Goal: Information Seeking & Learning: Learn about a topic

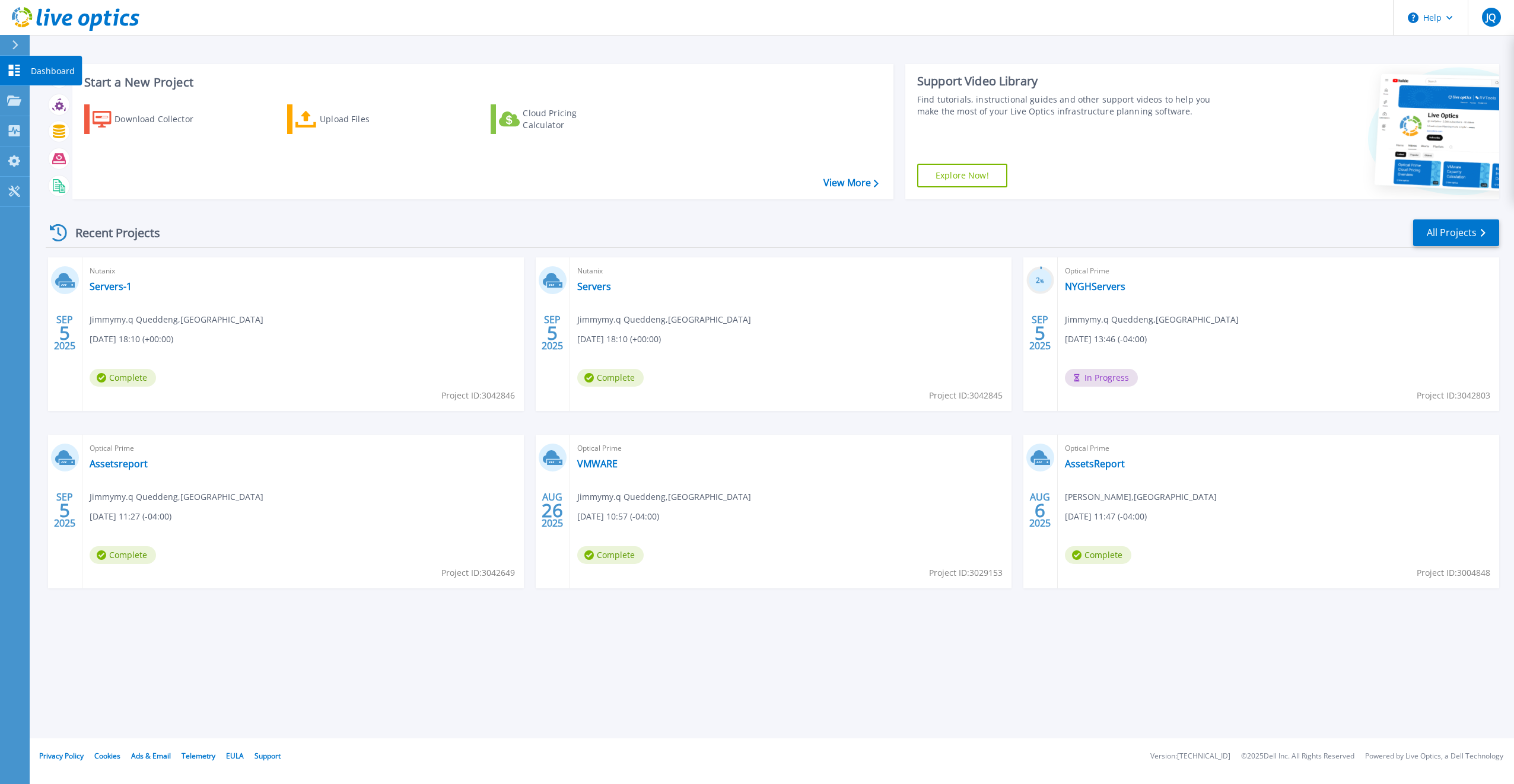
click at [17, 72] on icon at bounding box center [14, 70] width 11 height 11
click at [597, 289] on link "Servers" at bounding box center [594, 287] width 34 height 12
click at [126, 377] on span "Complete" at bounding box center [123, 377] width 66 height 18
click at [105, 283] on link "Servers-1" at bounding box center [110, 287] width 42 height 12
click at [48, 102] on p "Projects" at bounding box center [46, 101] width 31 height 31
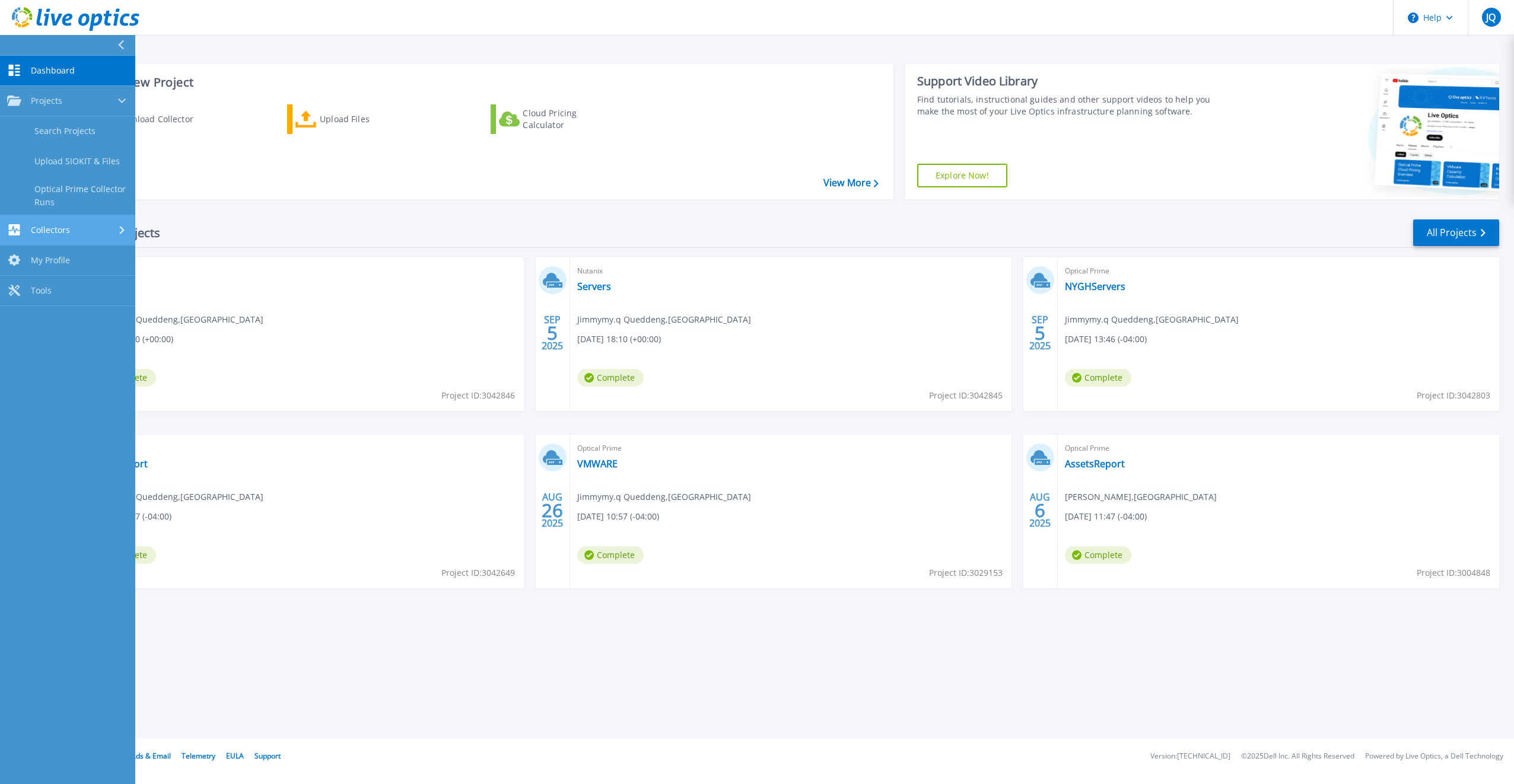
click at [44, 222] on link "Collectors Collectors" at bounding box center [68, 231] width 135 height 31
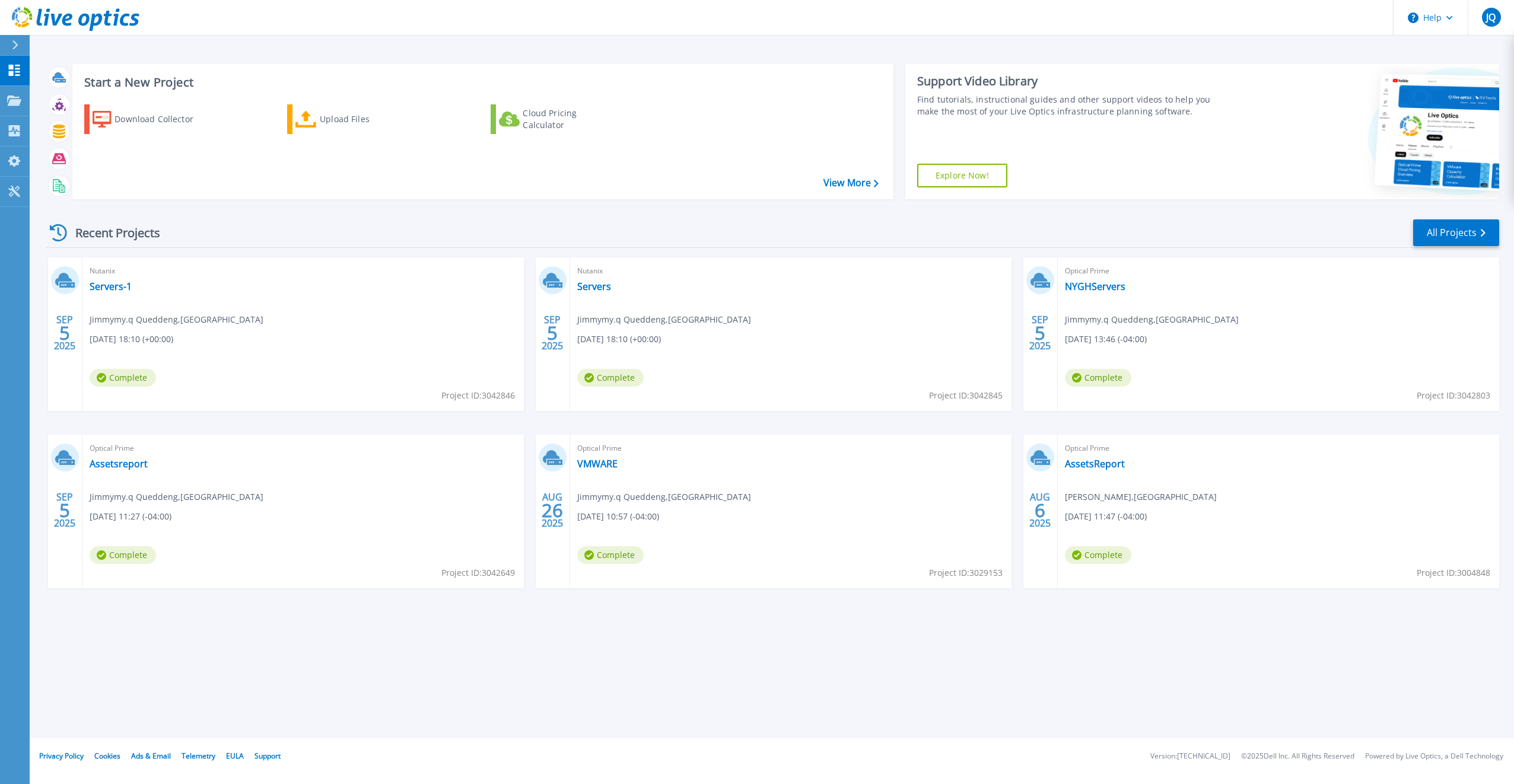
click at [622, 555] on span "Complete" at bounding box center [610, 555] width 66 height 18
click at [604, 462] on link "VMWARE" at bounding box center [597, 464] width 40 height 12
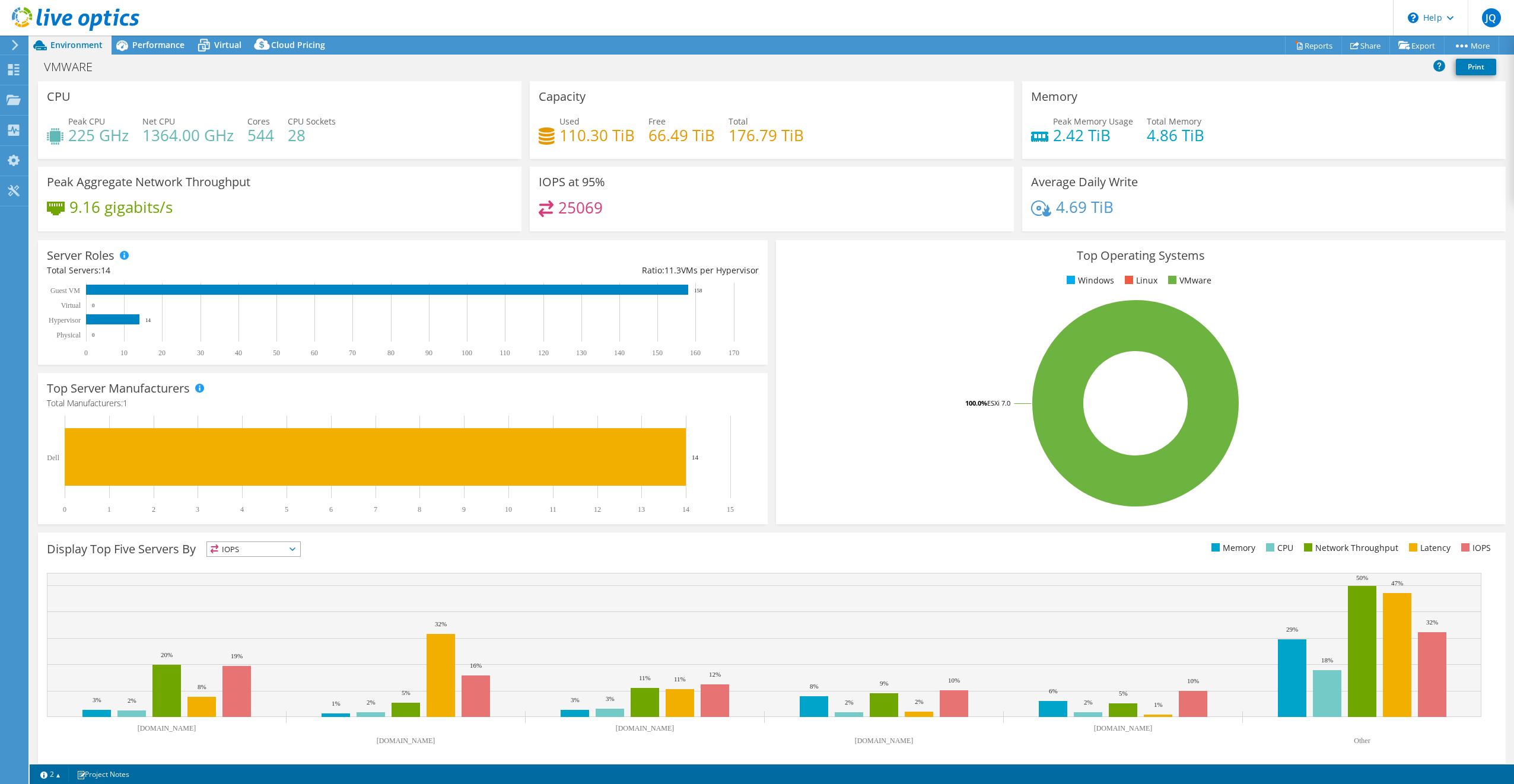
select select "USD"
click at [222, 46] on span "Virtual" at bounding box center [228, 44] width 27 height 11
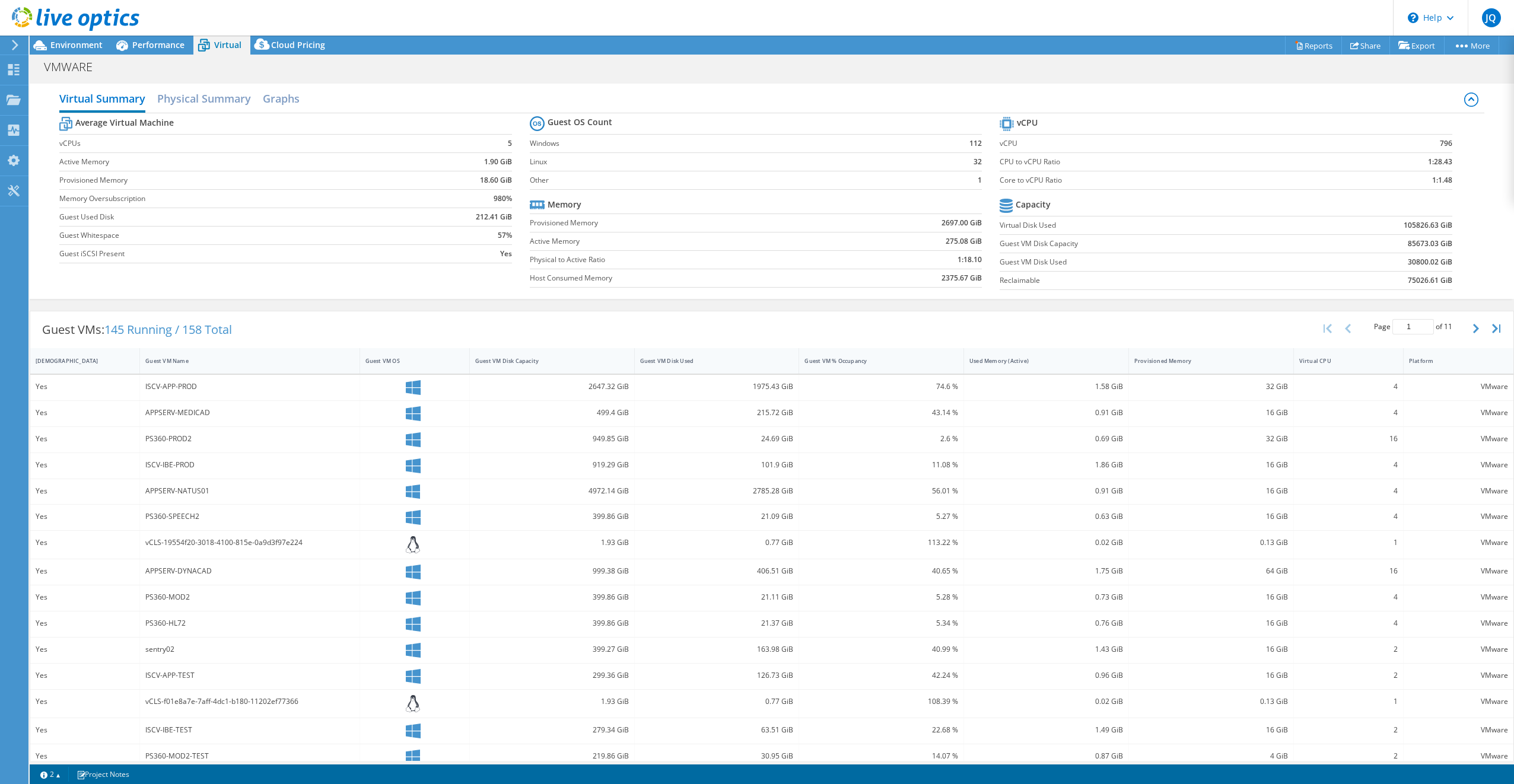
scroll to position [15, 0]
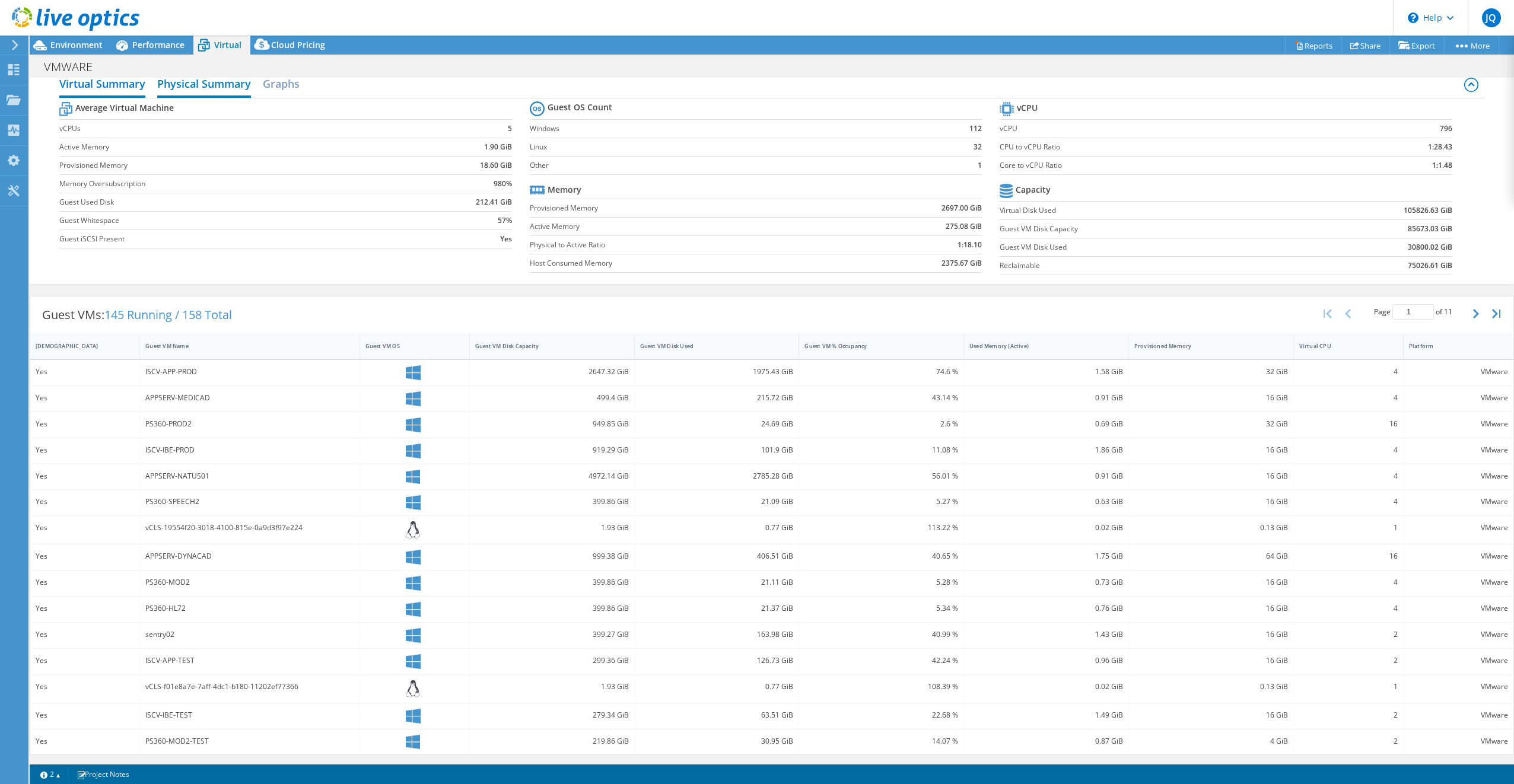
click at [225, 84] on h2 "Physical Summary" at bounding box center [204, 84] width 94 height 26
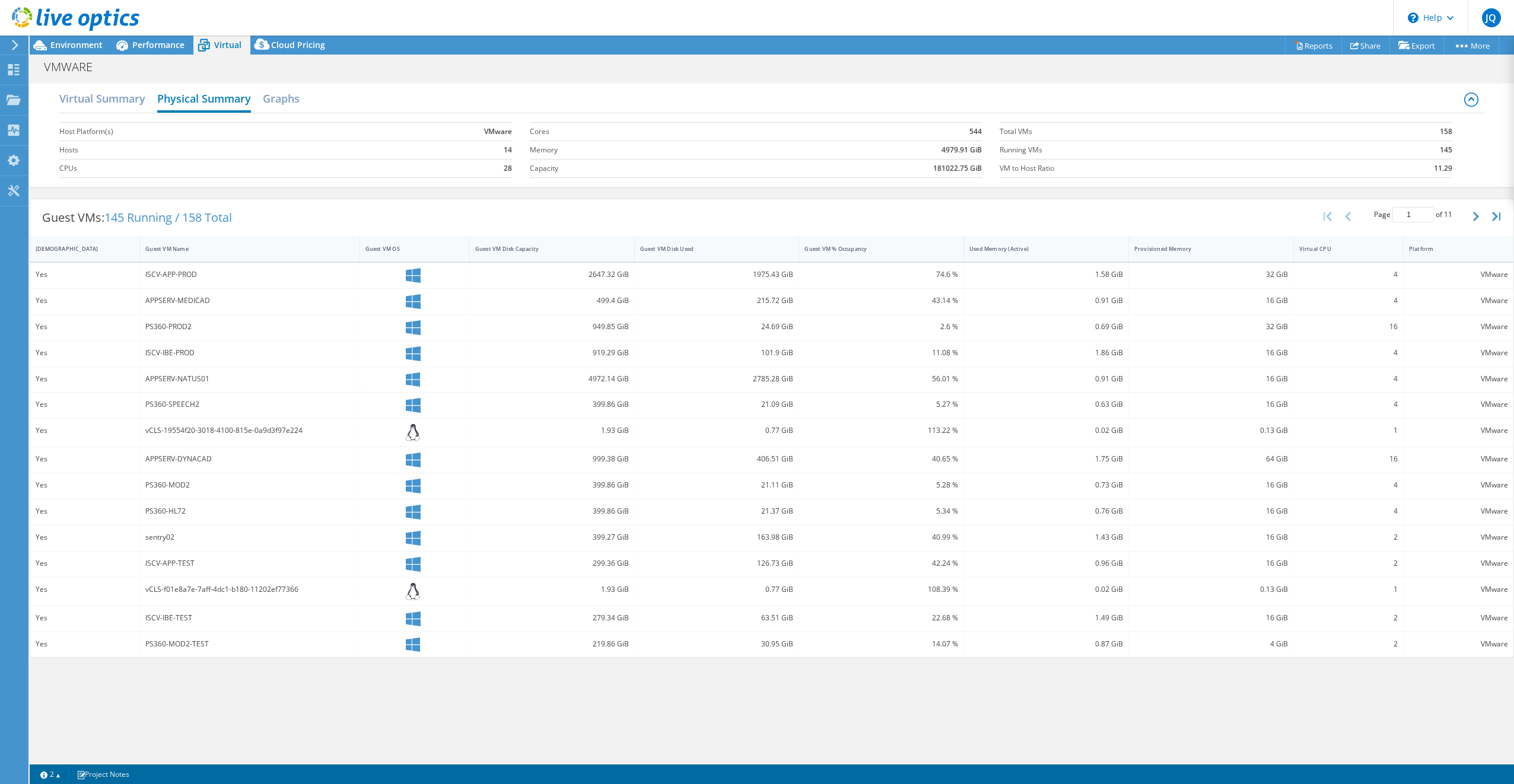
scroll to position [0, 0]
click at [275, 430] on div "vCLS-19554f20-3018-4100-815e-0a9d3f97e224" at bounding box center [249, 430] width 208 height 13
click at [1498, 218] on icon "button" at bounding box center [1496, 216] width 9 height 9
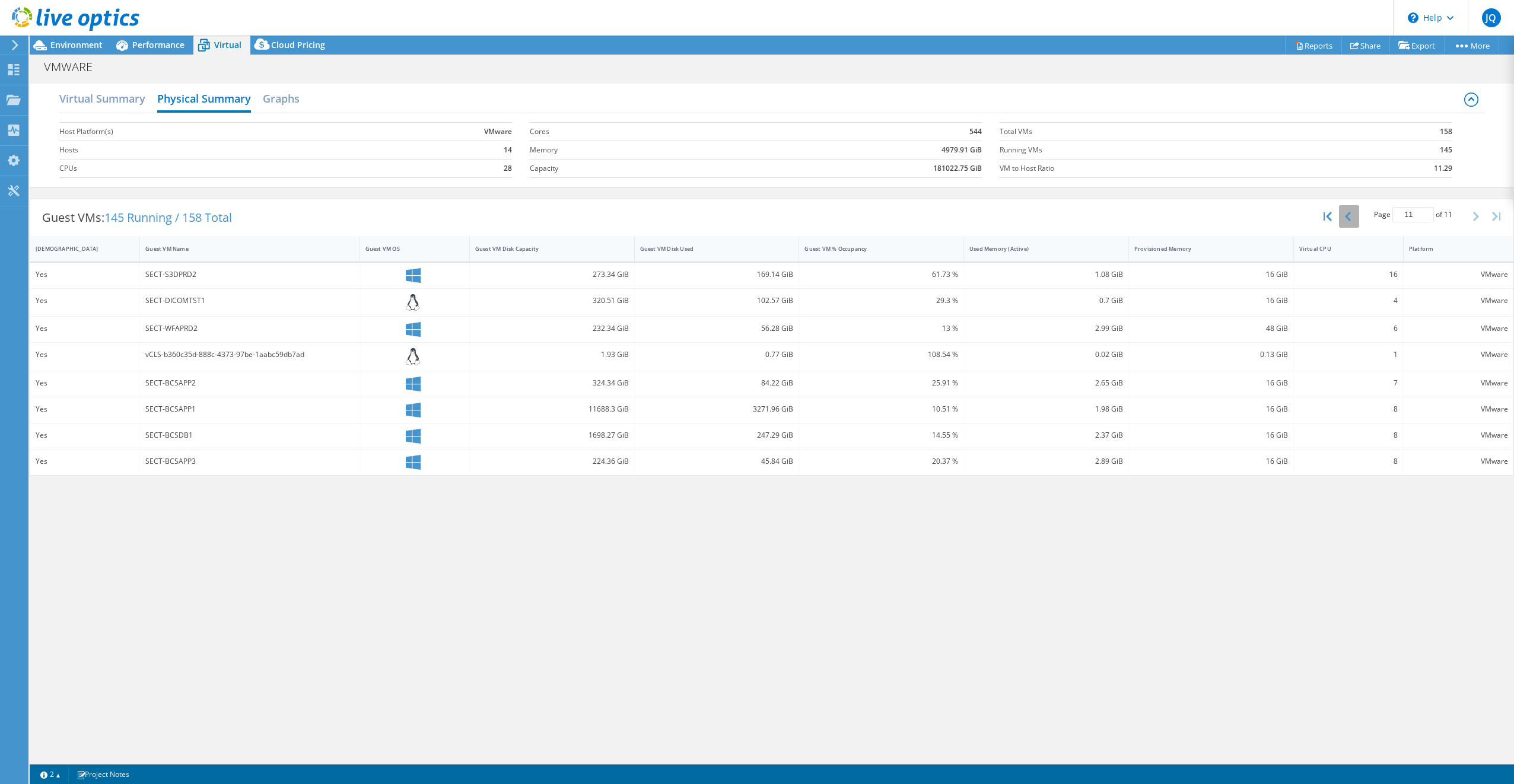
click at [1347, 217] on icon "button" at bounding box center [1347, 216] width 6 height 9
type input "10"
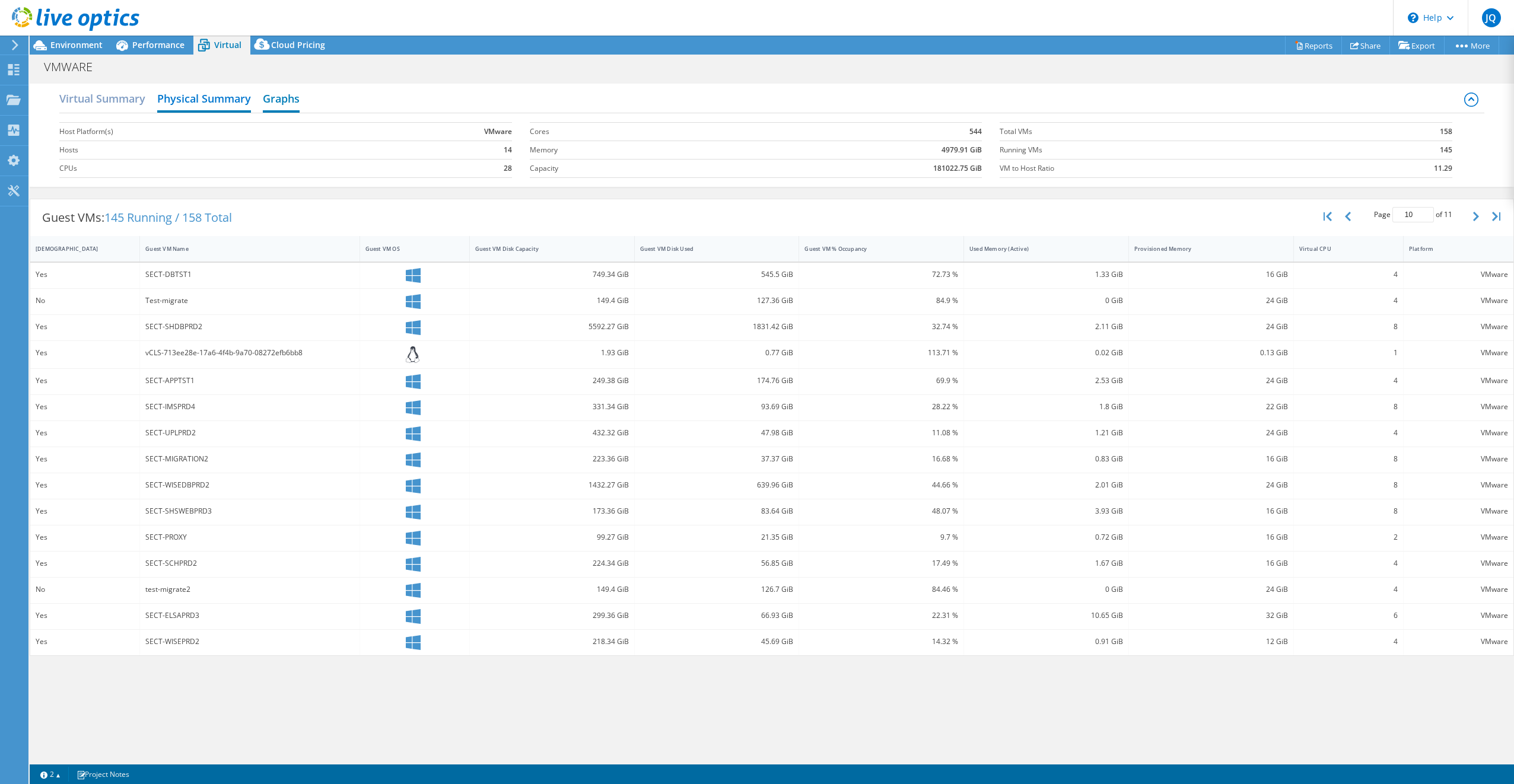
click at [275, 99] on h2 "Graphs" at bounding box center [281, 99] width 36 height 26
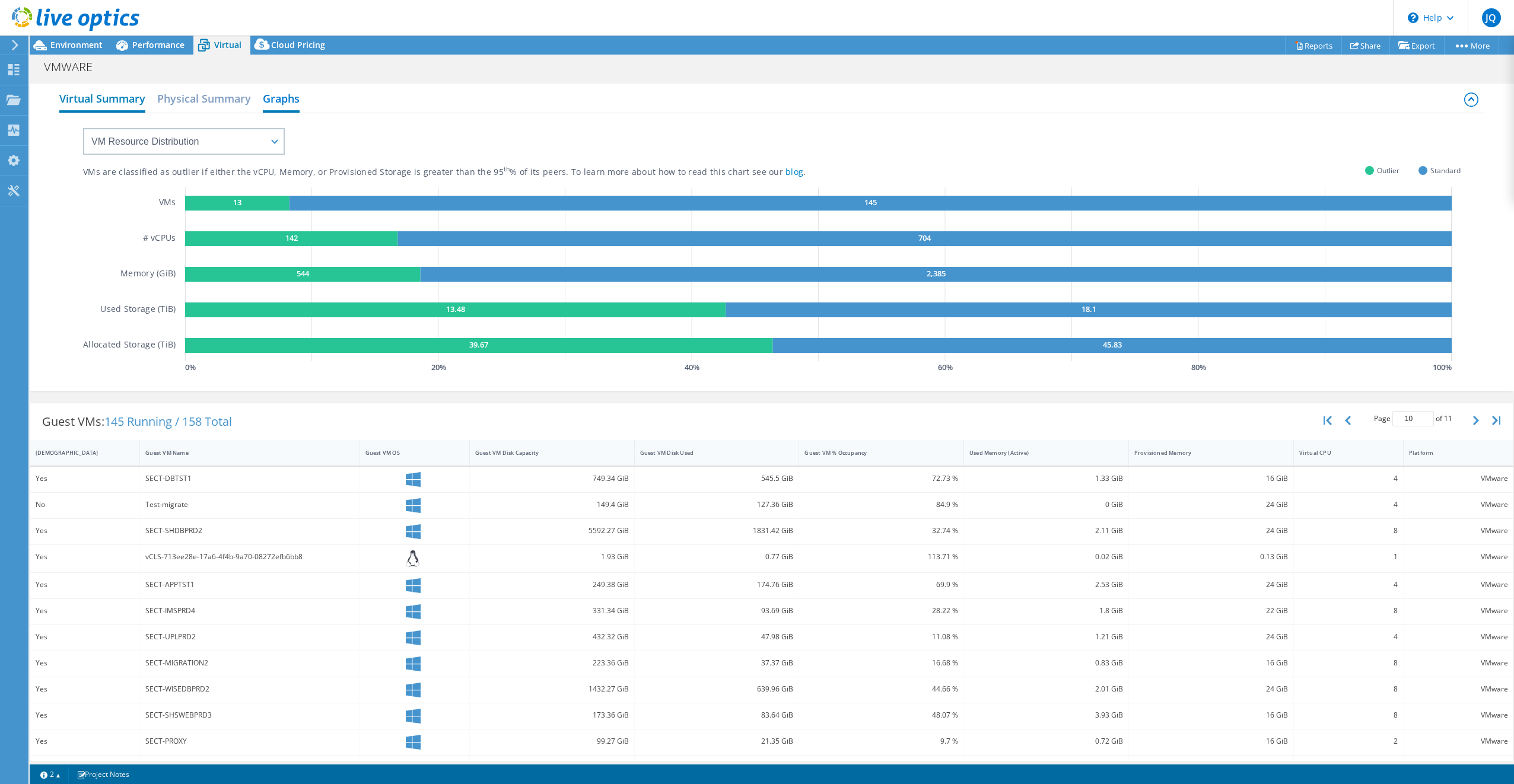
click at [115, 99] on h2 "Virtual Summary" at bounding box center [102, 99] width 86 height 26
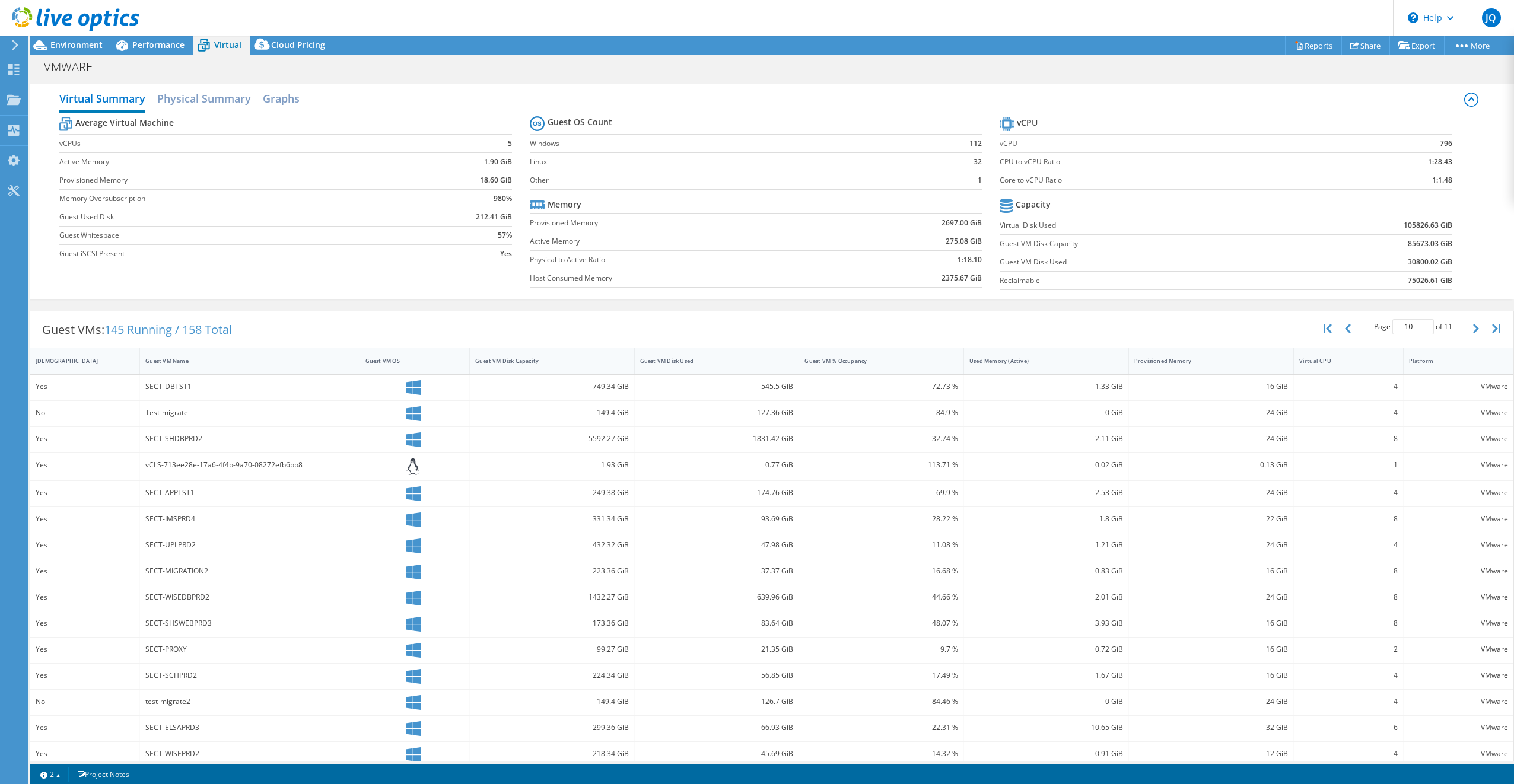
click at [16, 46] on use at bounding box center [15, 45] width 7 height 11
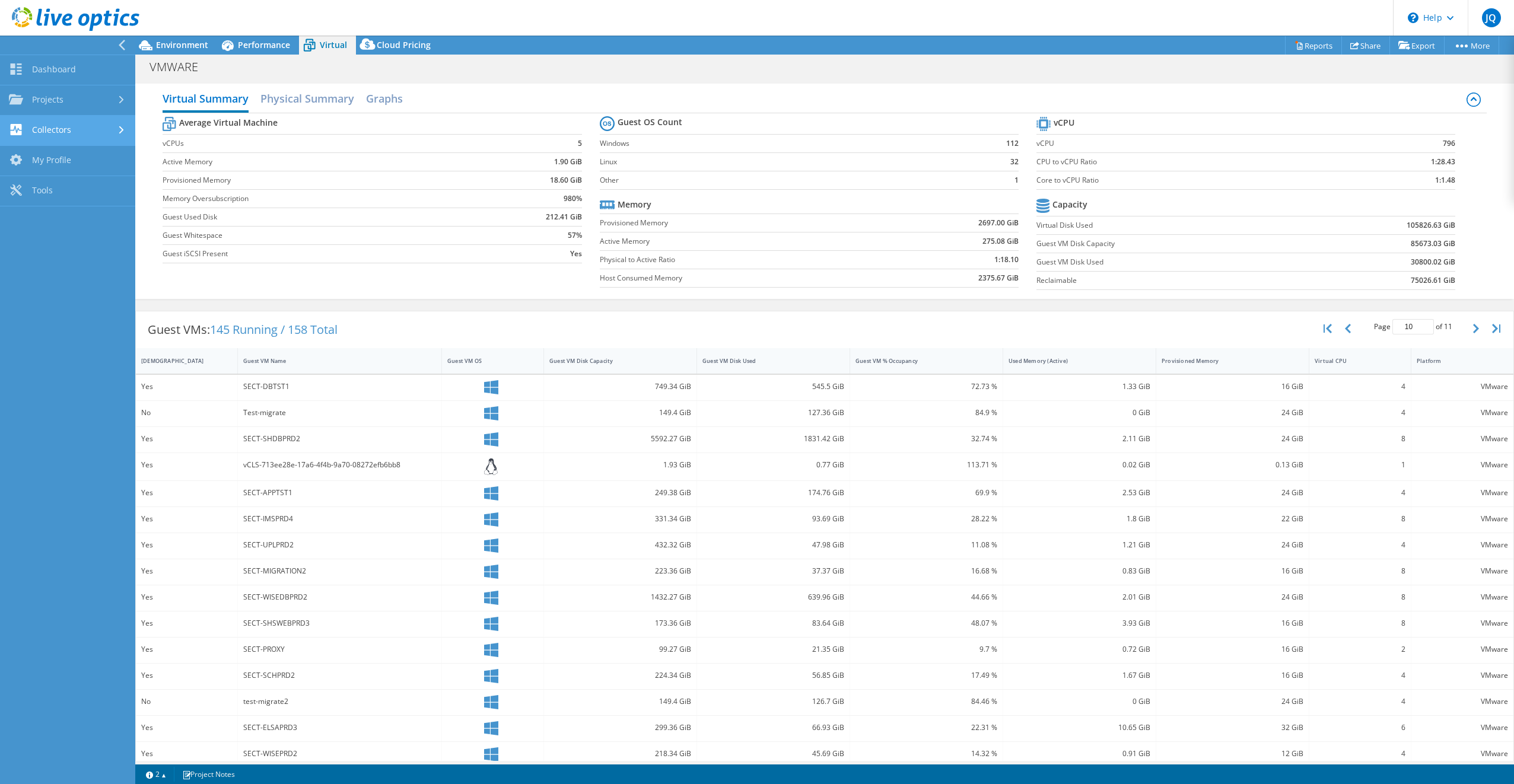
click at [68, 134] on link "Collectors" at bounding box center [68, 131] width 135 height 31
click at [65, 67] on link "Dashboard" at bounding box center [68, 70] width 135 height 31
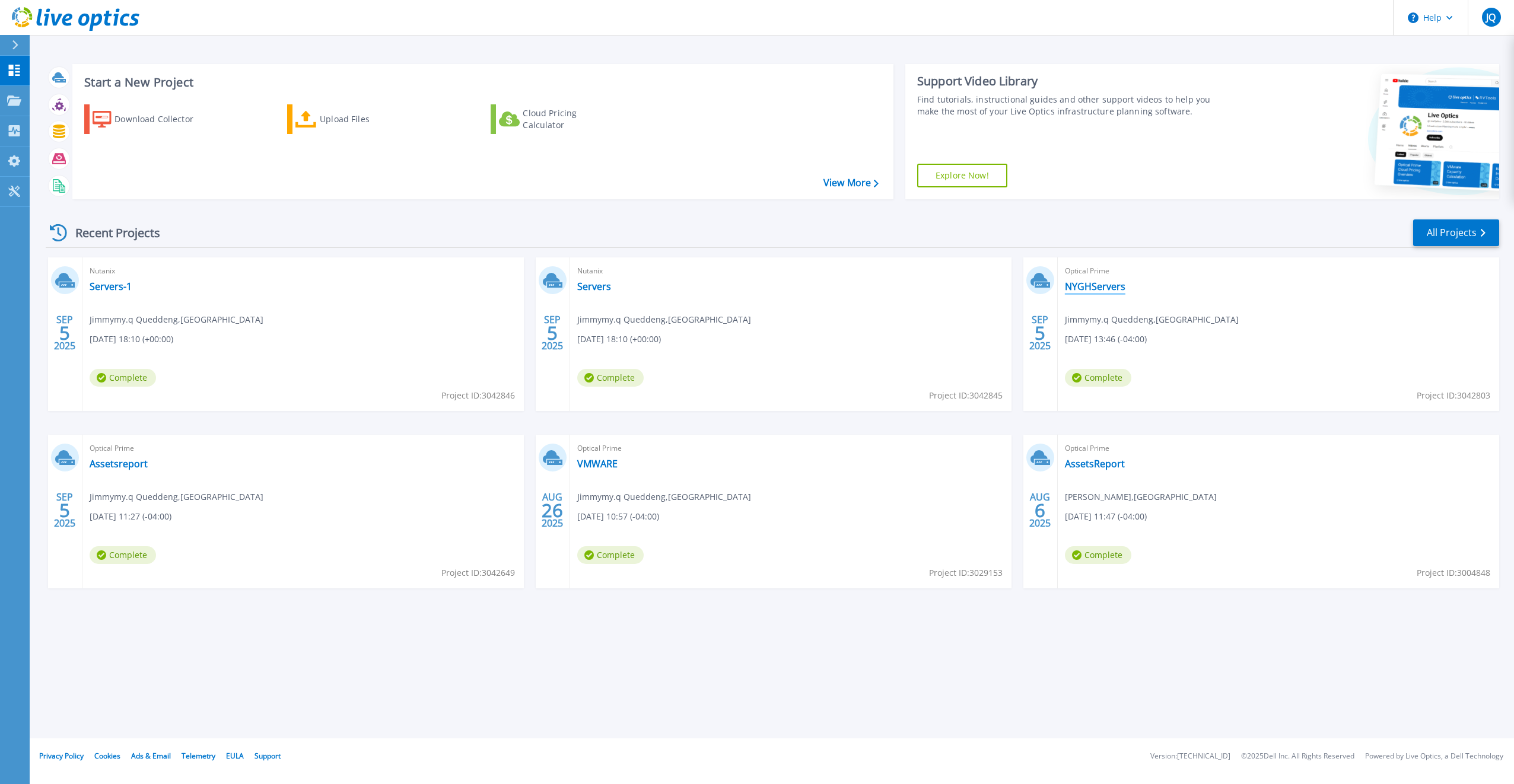
click at [1101, 285] on link "NYGHServers" at bounding box center [1095, 287] width 60 height 12
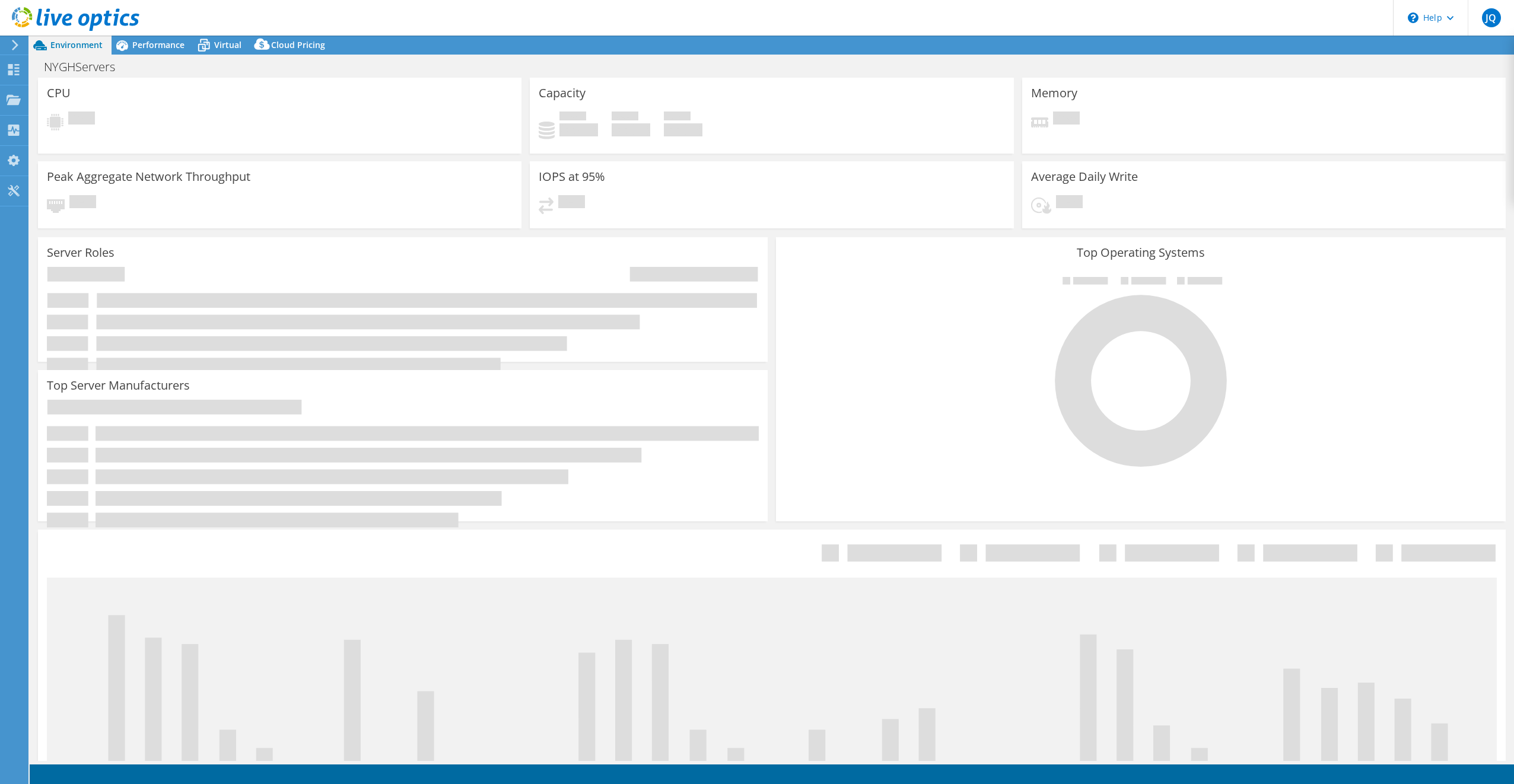
select select "USD"
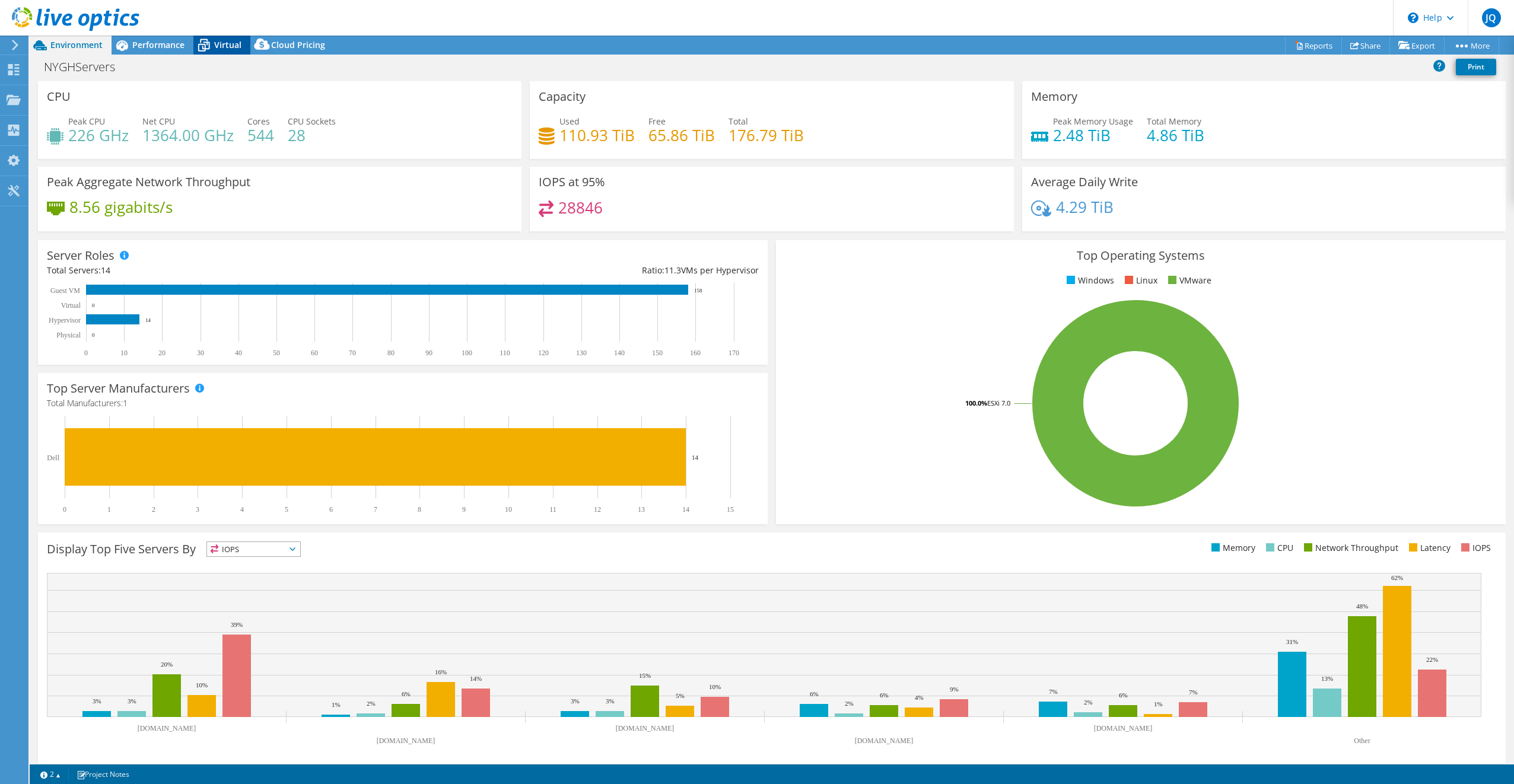
click at [224, 46] on span "Virtual" at bounding box center [228, 44] width 27 height 11
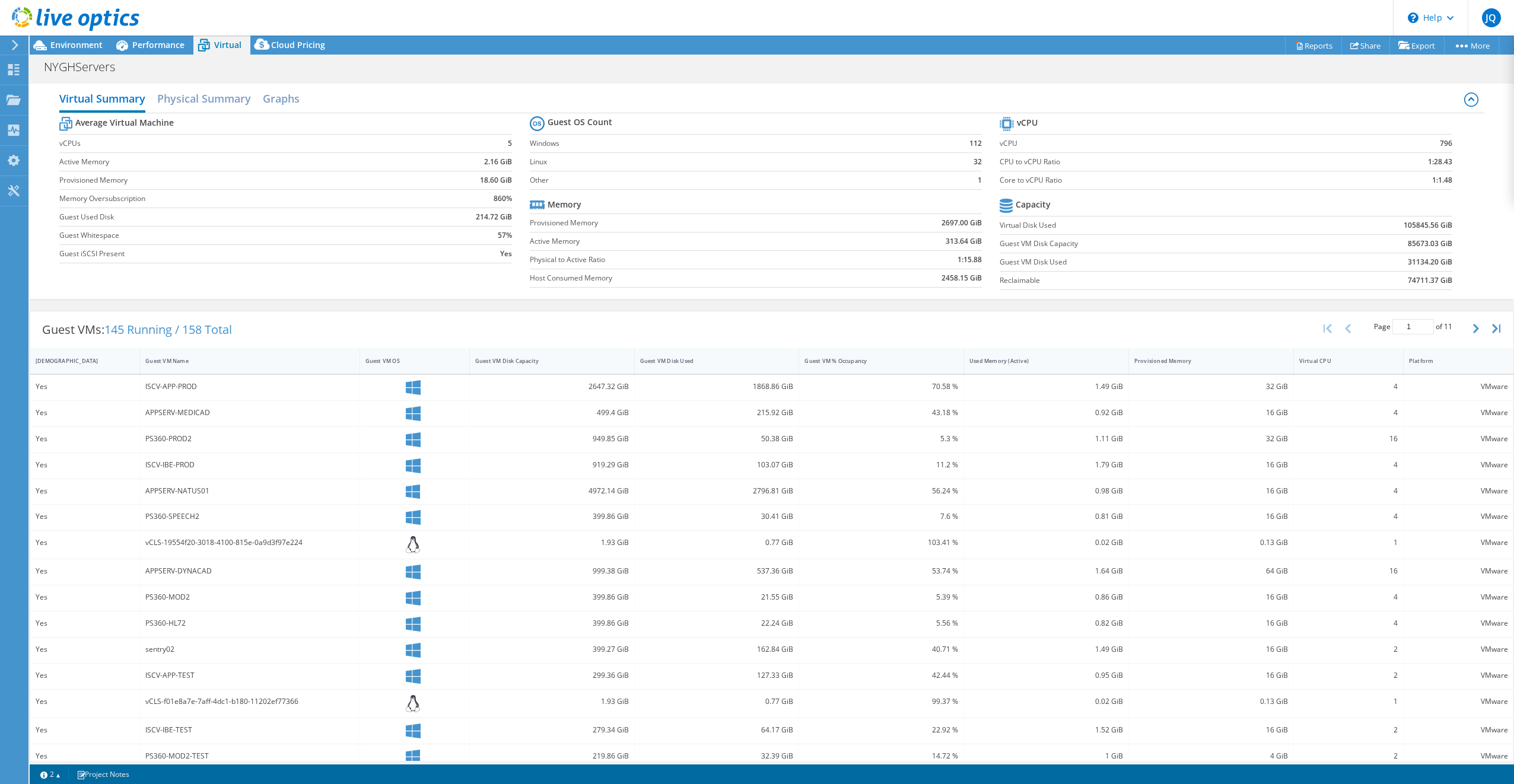
scroll to position [15, 0]
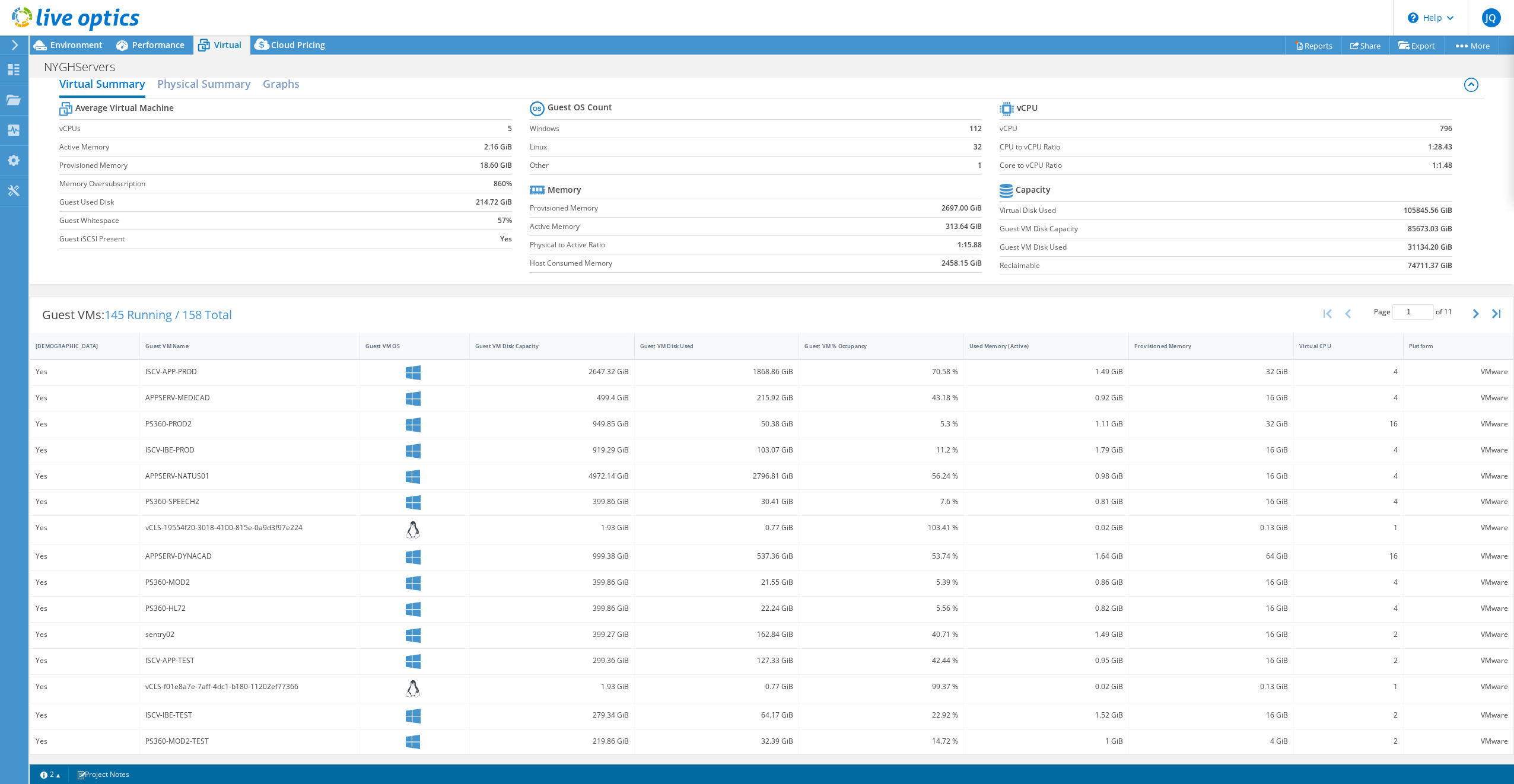
click at [546, 130] on label "Windows" at bounding box center [726, 129] width 393 height 12
